Goal: Answer question/provide support

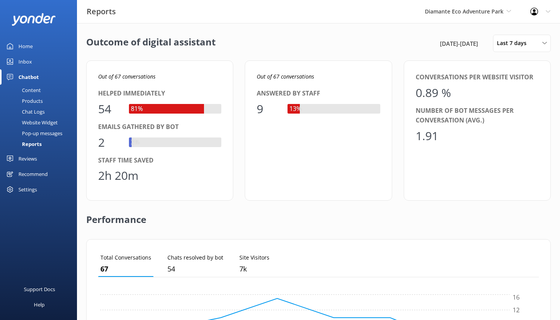
scroll to position [72, 435]
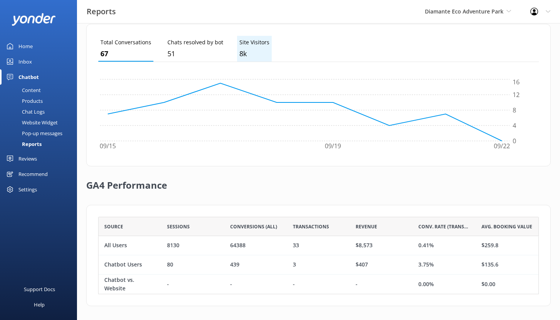
scroll to position [217, 0]
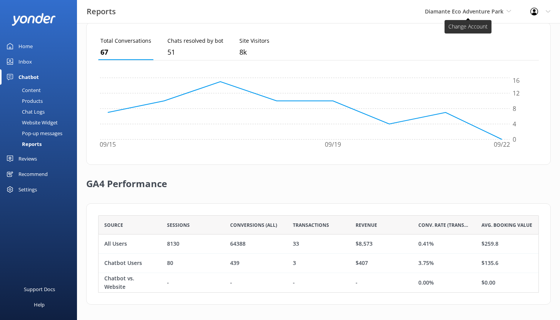
click at [451, 14] on span "Diamante Eco Adventure Park" at bounding box center [464, 11] width 78 height 7
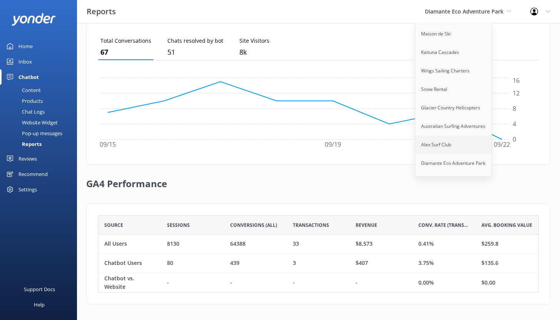
scroll to position [279, 0]
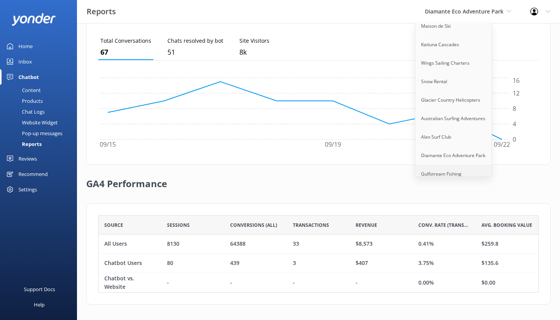
click at [439, 167] on link "Gulfstream Fishing [GEOGRAPHIC_DATA]" at bounding box center [453, 177] width 77 height 25
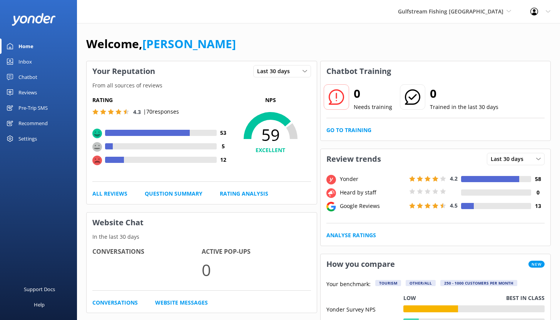
click at [30, 110] on div "Pre-Trip SMS" at bounding box center [32, 107] width 29 height 15
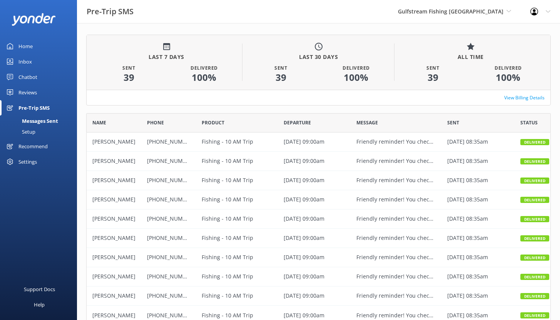
click at [27, 128] on div "Setup" at bounding box center [20, 131] width 31 height 11
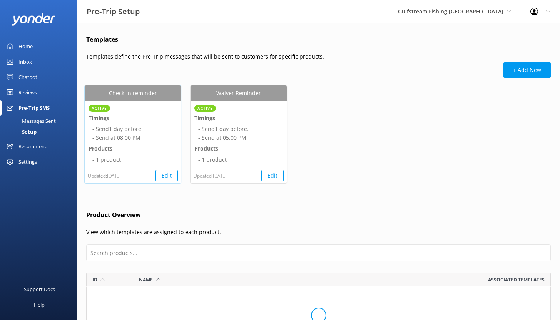
scroll to position [181, 459]
click at [139, 131] on li "- Send 1 day before." at bounding box center [134, 129] width 85 height 8
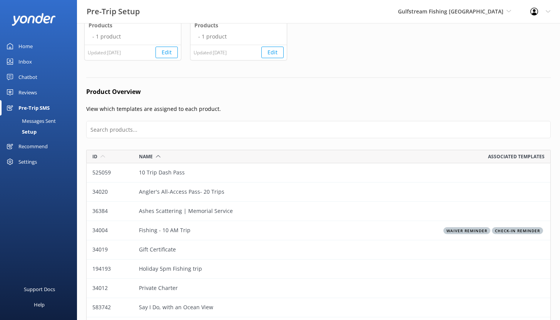
scroll to position [0, 0]
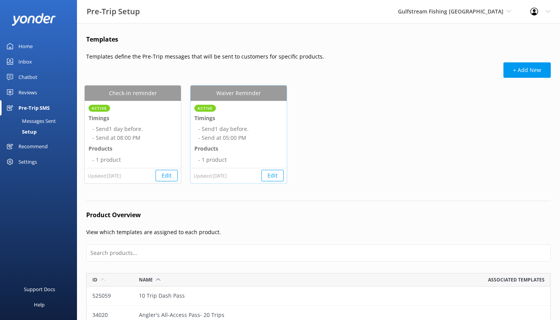
click at [267, 177] on button "Edit" at bounding box center [272, 176] width 22 height 12
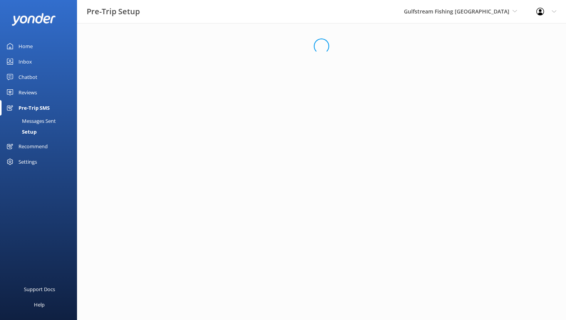
select select "17:00"
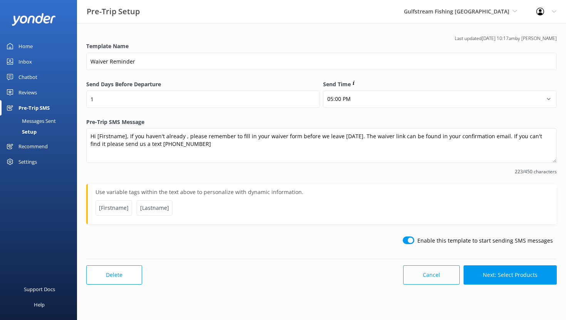
click at [423, 275] on button "Cancel" at bounding box center [431, 274] width 57 height 19
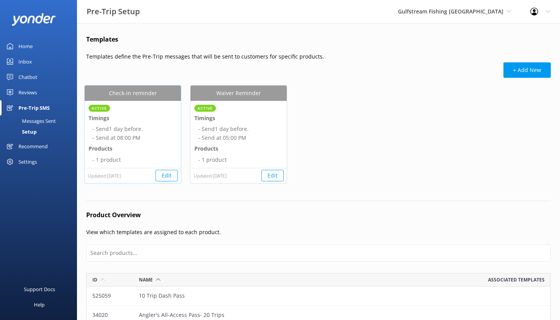
click at [161, 173] on button "Edit" at bounding box center [166, 176] width 22 height 12
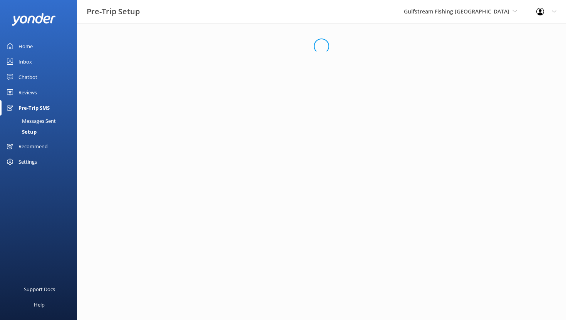
select select "20:00"
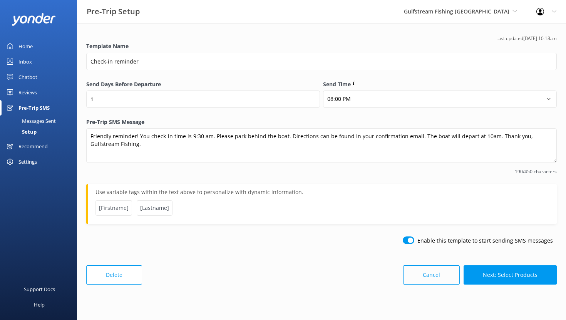
click at [434, 281] on button "Cancel" at bounding box center [431, 274] width 57 height 19
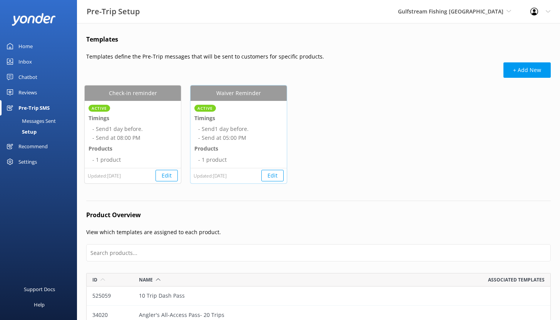
scroll to position [181, 459]
click at [454, 14] on span "Gulfstream Fishing [GEOGRAPHIC_DATA]" at bounding box center [450, 11] width 105 height 7
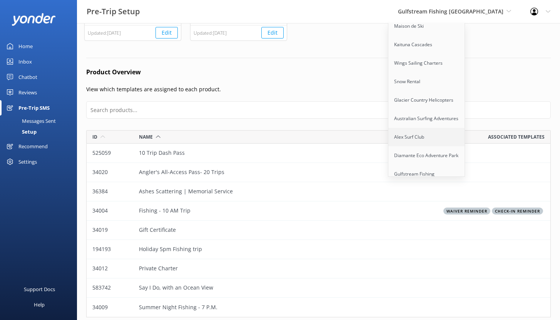
scroll to position [155, 0]
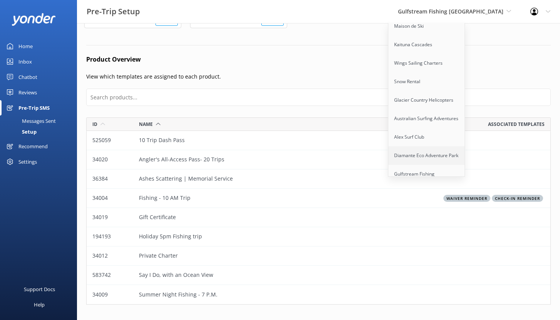
click at [449, 150] on link "Diamante Eco Adventure Park" at bounding box center [426, 155] width 77 height 18
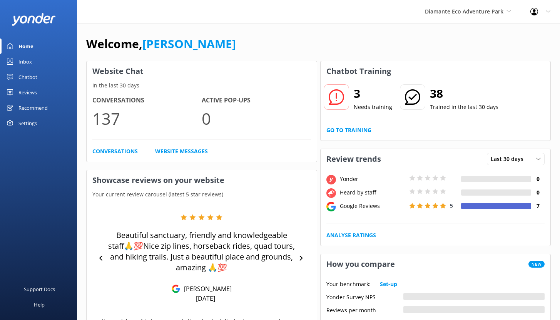
click at [23, 79] on div "Chatbot" at bounding box center [27, 76] width 19 height 15
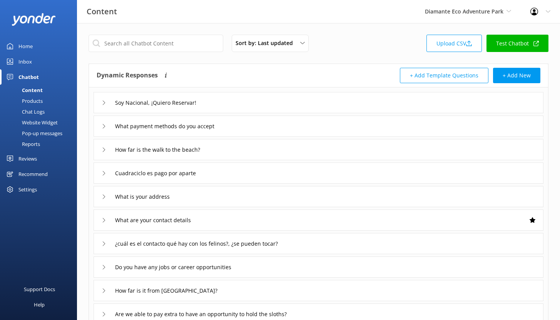
click at [242, 100] on div "Soy Nacional, ¡Quiero Reservar!" at bounding box center [319, 102] width 450 height 21
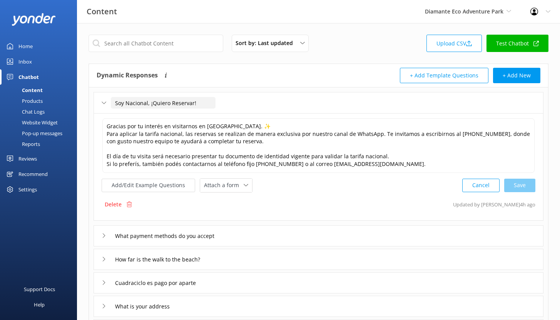
click at [210, 103] on input "Soy Nacional, ¡Quiero Reservar!" at bounding box center [163, 103] width 105 height 12
drag, startPoint x: 195, startPoint y: 101, endPoint x: 115, endPoint y: 100, distance: 80.0
click at [115, 100] on input "Soy Nacional, ¡Quiero Reservar!" at bounding box center [163, 103] width 105 height 12
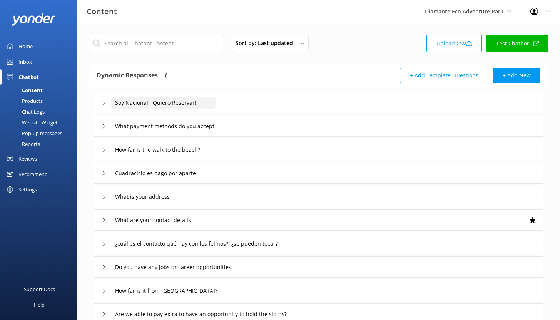
click at [211, 99] on input "Soy Nacional, ¡Quiero Reservar!" at bounding box center [163, 103] width 105 height 12
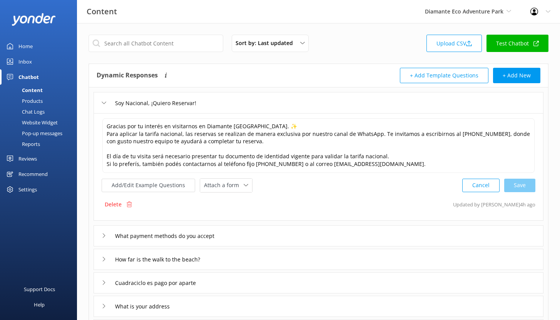
click at [28, 75] on div "Chatbot" at bounding box center [28, 76] width 20 height 15
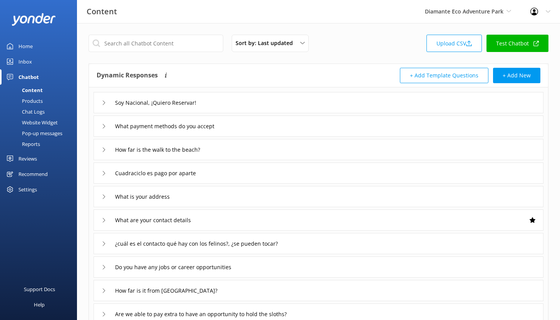
click at [30, 61] on div "Inbox" at bounding box center [24, 61] width 13 height 15
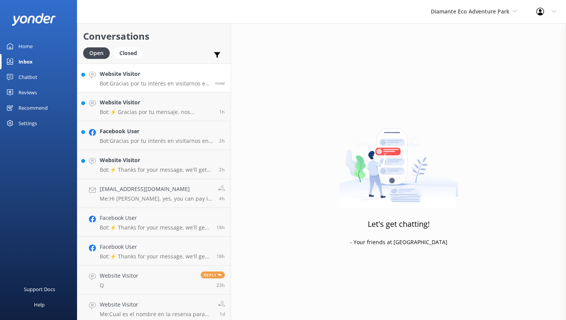
click at [170, 70] on h4 "Website Visitor" at bounding box center [155, 74] width 110 height 8
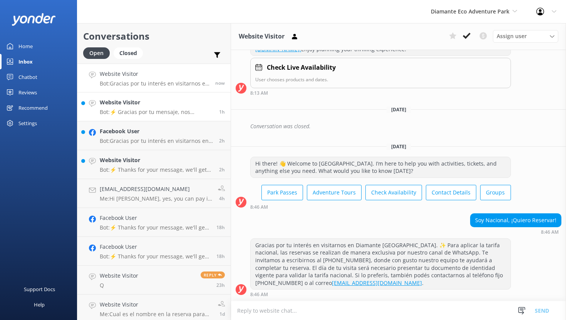
scroll to position [144, 0]
click at [160, 103] on h4 "Website Visitor" at bounding box center [157, 102] width 114 height 8
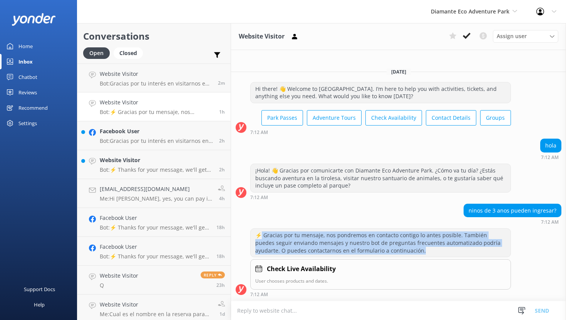
drag, startPoint x: 397, startPoint y: 252, endPoint x: 261, endPoint y: 233, distance: 137.2
click at [261, 233] on div "⚡ Gracias por tu mensaje, nos pondremos en contacto contigo lo antes posible. T…" at bounding box center [381, 243] width 260 height 28
copy div "Gracias por tu mensaje, nos pondremos en contacto contigo lo antes posible. Tam…"
click at [288, 244] on div "⚡ Gracias por tu mensaje, nos pondremos en contacto contigo lo antes posible. T…" at bounding box center [381, 243] width 260 height 28
drag, startPoint x: 386, startPoint y: 251, endPoint x: 262, endPoint y: 231, distance: 126.3
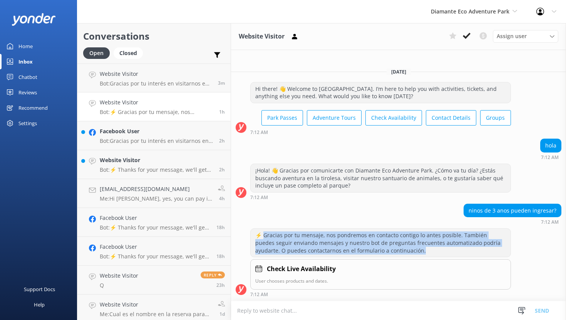
click at [262, 231] on div "⚡ Gracias por tu mensaje, nos pondremos en contacto contigo lo antes posible. T…" at bounding box center [381, 243] width 260 height 28
copy div "Gracias por tu mensaje, nos pondremos en contacto contigo lo antes posible. Tam…"
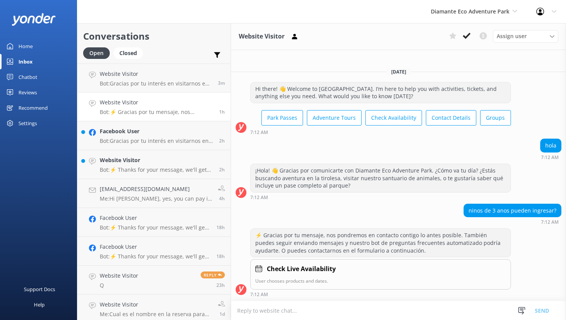
click at [356, 152] on div "hola 7:12 AM" at bounding box center [398, 149] width 335 height 21
